Goal: Transaction & Acquisition: Purchase product/service

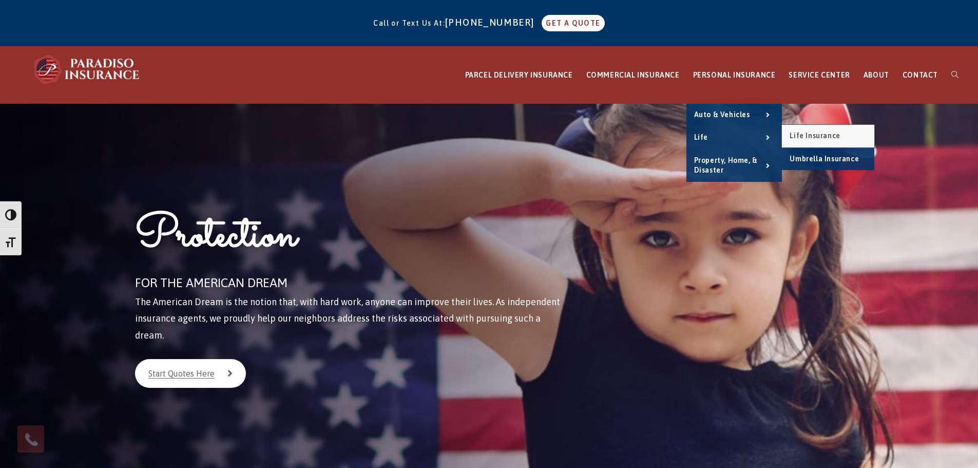
click at [833, 141] on link "Life Insurance" at bounding box center [828, 136] width 92 height 23
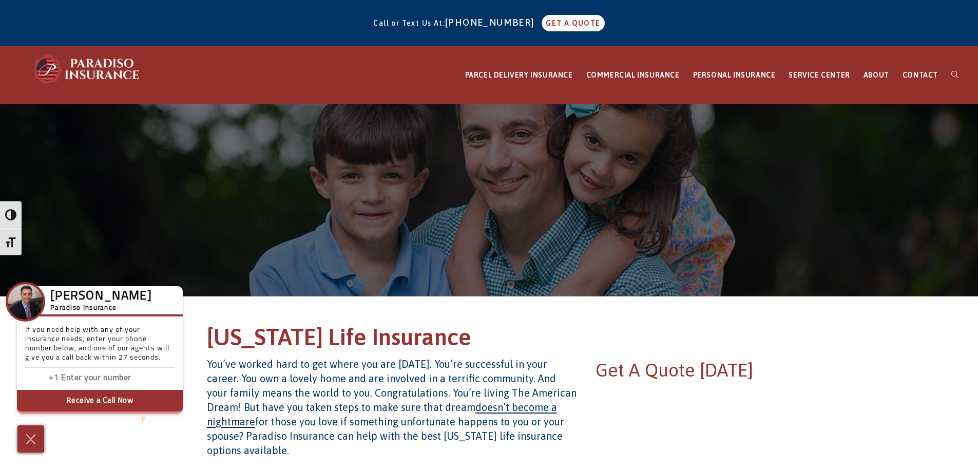
click at [729, 31] on div "Call or Text Us At: 860-684-5270 GET A QUOTE" at bounding box center [489, 23] width 978 height 38
click at [75, 55] on img at bounding box center [87, 69] width 113 height 31
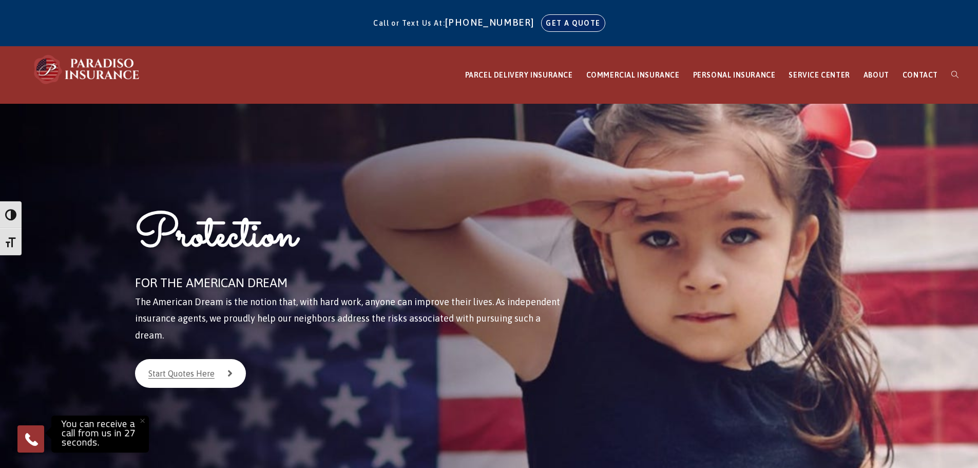
click at [582, 30] on link "GET A QUOTE" at bounding box center [573, 23] width 63 height 16
